Goal: Task Accomplishment & Management: Manage account settings

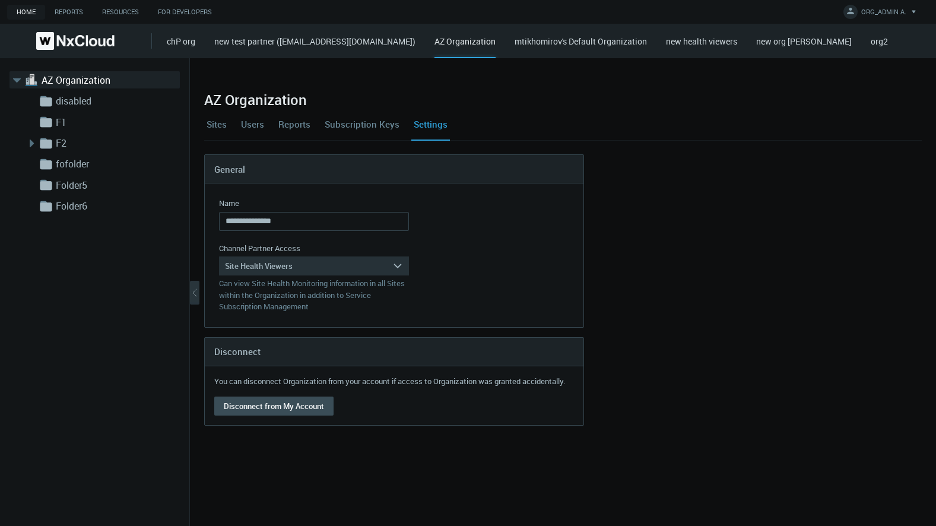
click at [250, 123] on link "Users" at bounding box center [252, 124] width 28 height 32
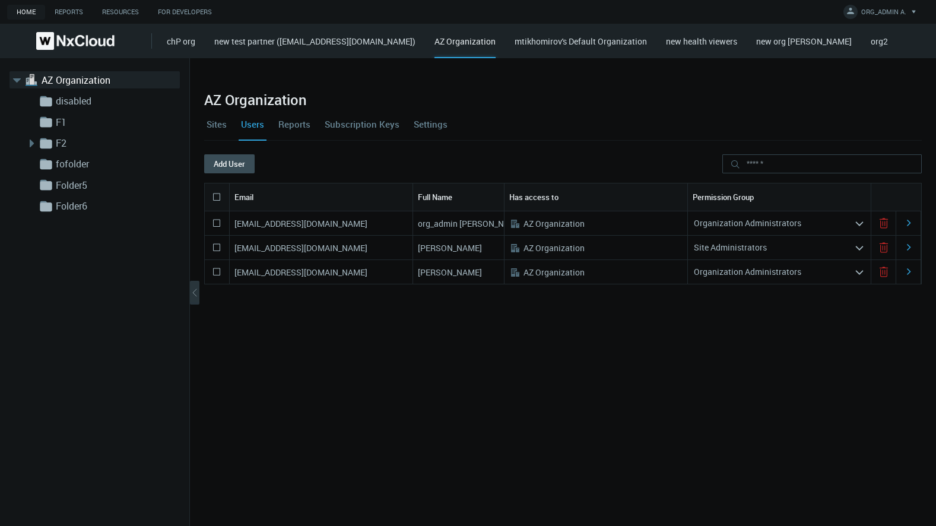
click at [214, 248] on polygon at bounding box center [217, 247] width 7 height 7
click at [276, 150] on nx-tabs "Sites Users Reports Subscription Keys Settings" at bounding box center [562, 131] width 717 height 46
click at [280, 166] on button "Delete" at bounding box center [283, 163] width 56 height 19
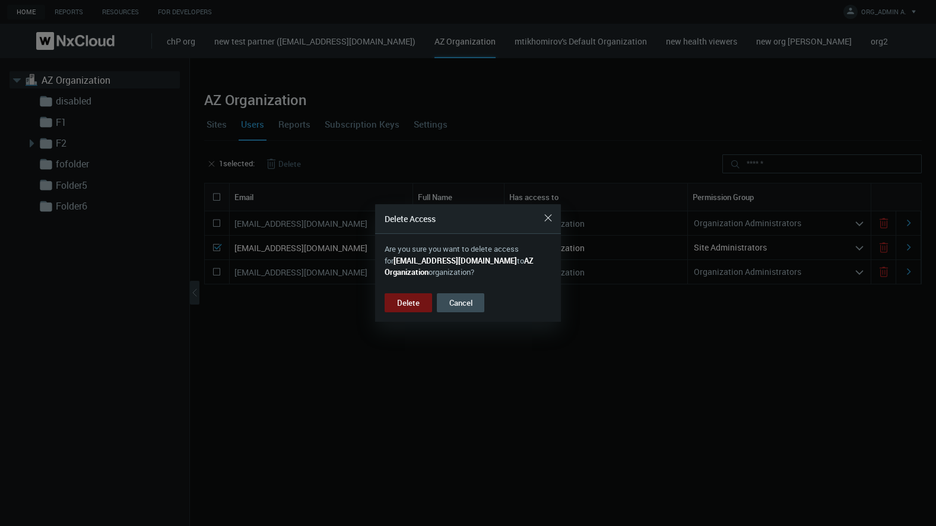
click at [408, 309] on button "Delete" at bounding box center [407, 302] width 47 height 19
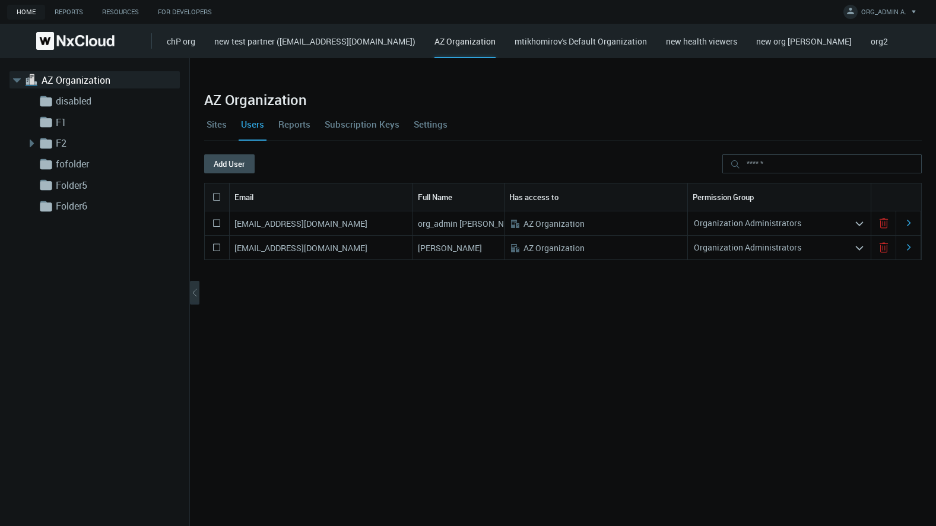
click at [217, 194] on icon at bounding box center [216, 197] width 14 height 14
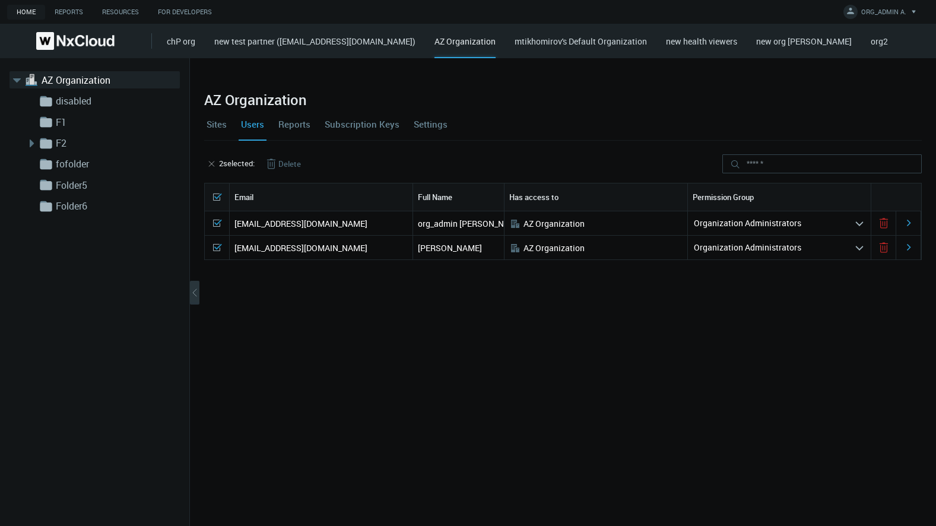
click at [294, 168] on button "Delete" at bounding box center [283, 163] width 56 height 19
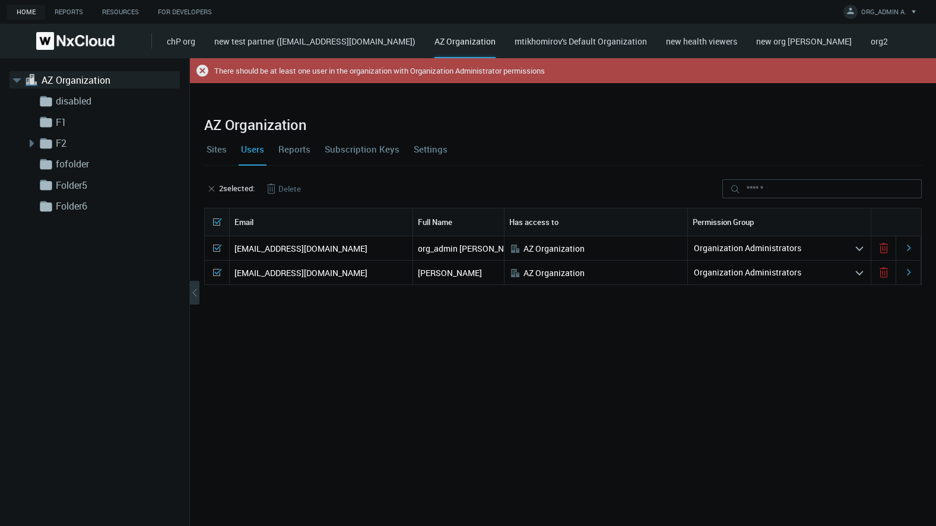
click at [247, 208] on div "Email" at bounding box center [321, 221] width 183 height 27
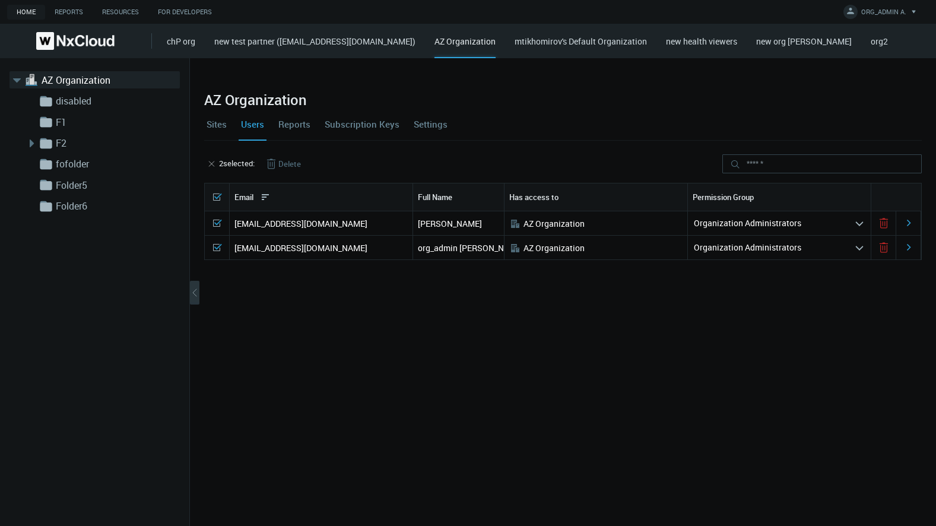
click at [215, 165] on icon ".st0 { stroke : #698796; } Close" at bounding box center [211, 164] width 9 height 12
